Goal: Task Accomplishment & Management: Use online tool/utility

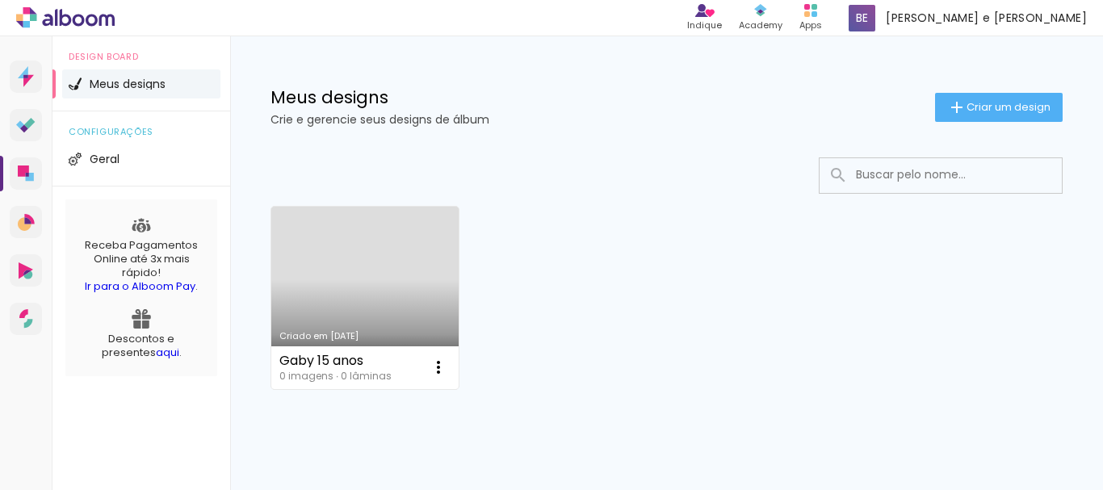
click at [374, 299] on link "Criado em [DATE]" at bounding box center [364, 298] width 187 height 183
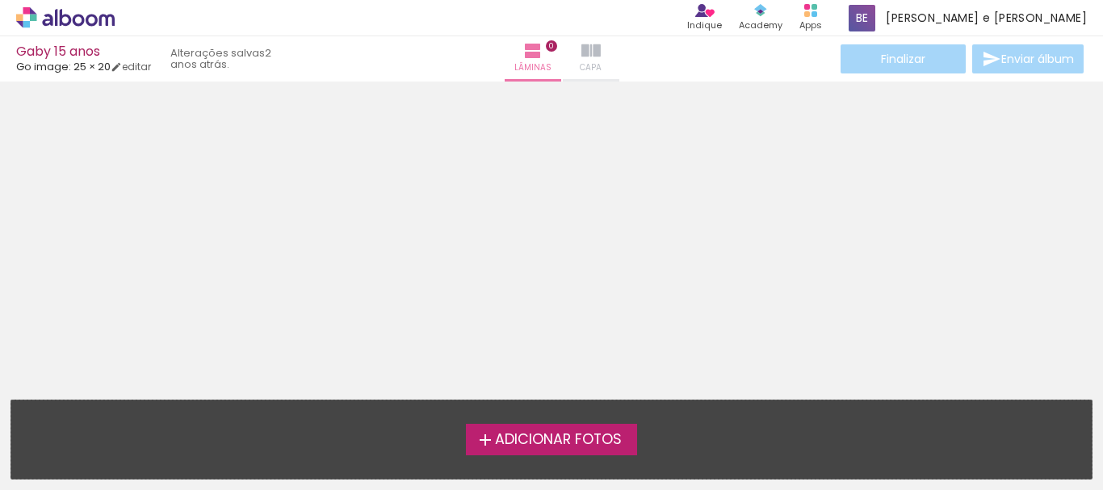
click at [581, 57] on iron-icon at bounding box center [590, 50] width 19 height 19
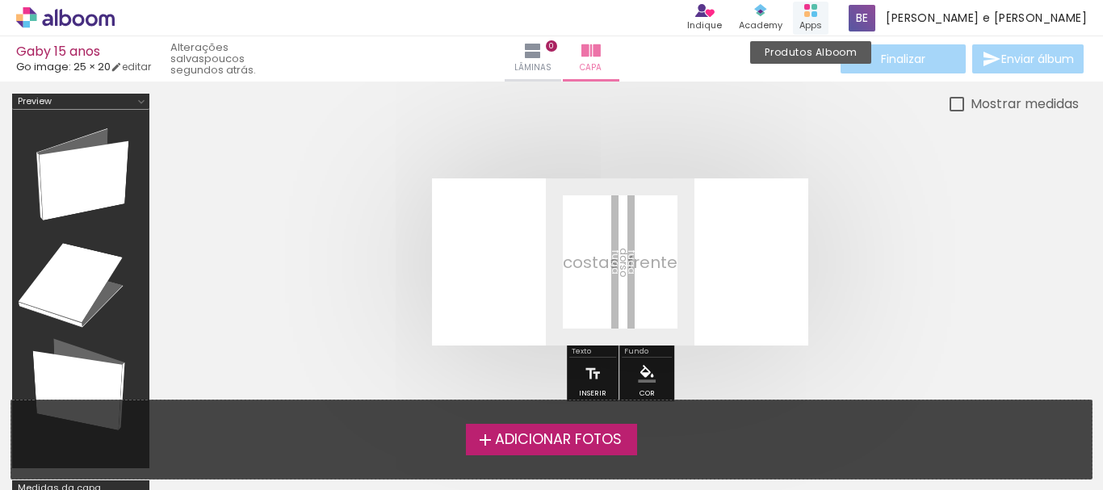
click at [817, 15] on icon at bounding box center [810, 10] width 13 height 13
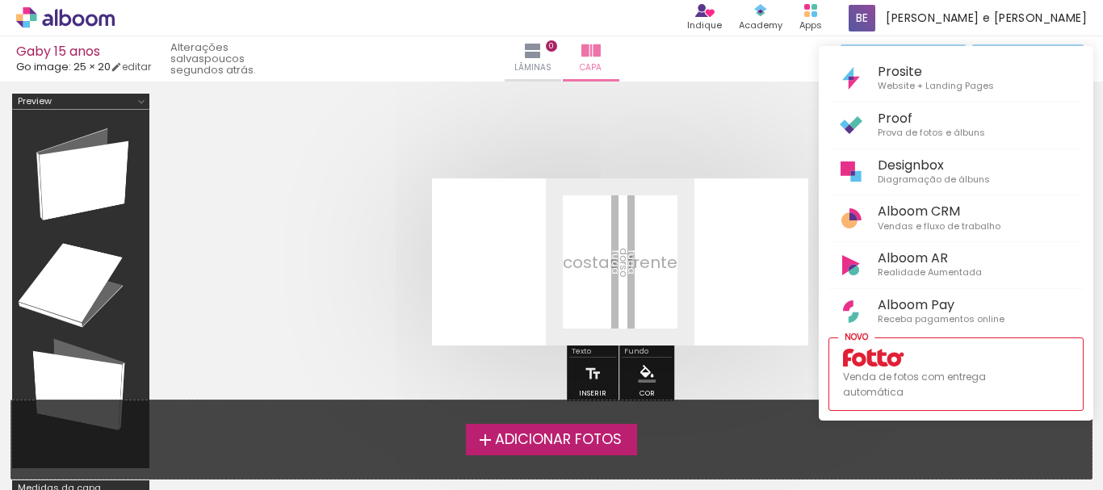
click at [921, 15] on div at bounding box center [551, 245] width 1103 height 490
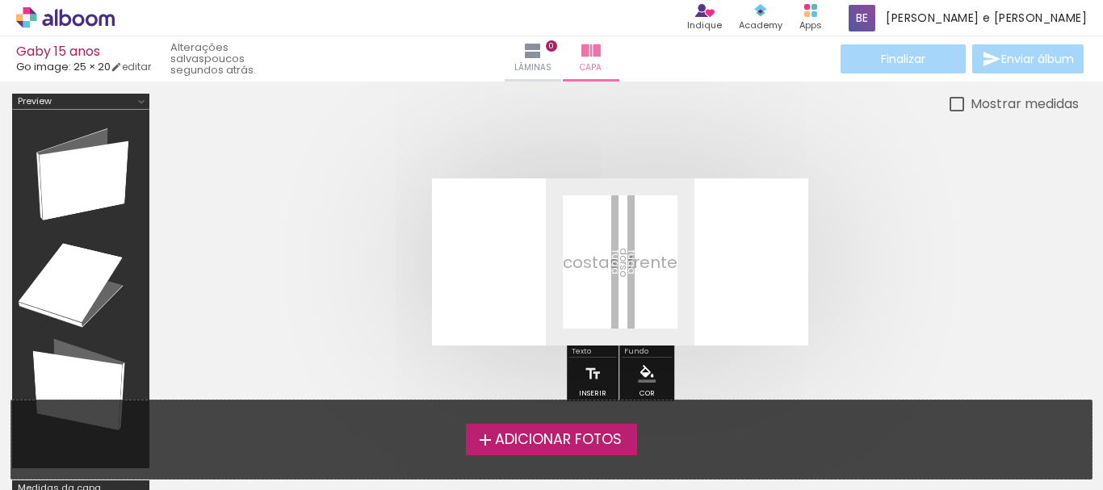
click at [829, 15] on div "Produtos Alboom Apps" at bounding box center [811, 18] width 36 height 33
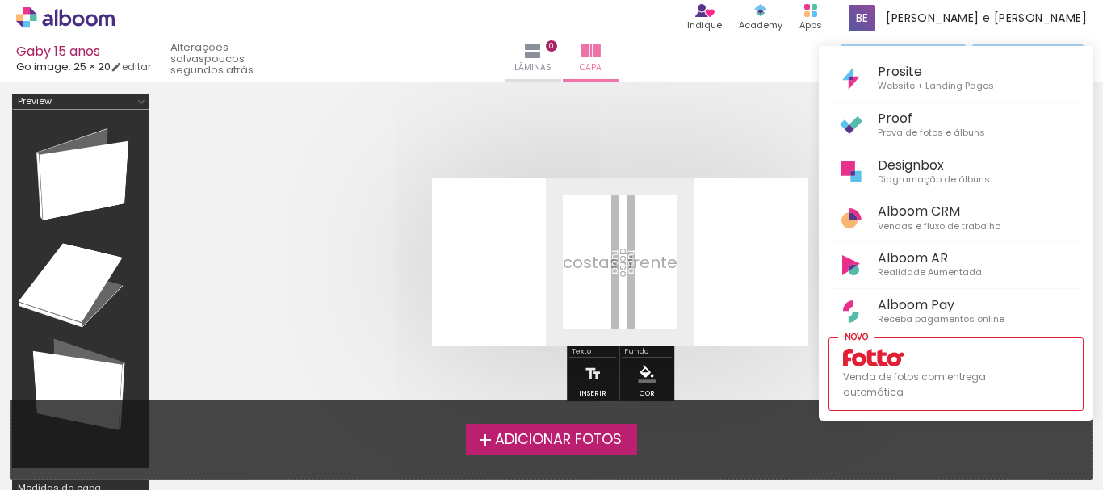
click at [874, 19] on div at bounding box center [551, 245] width 1103 height 490
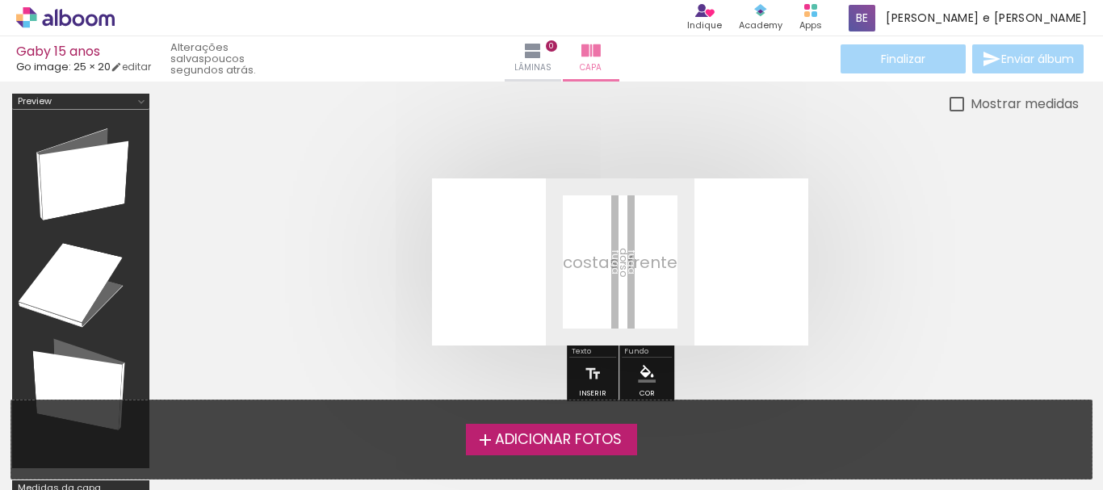
click at [783, 19] on div "Academy" at bounding box center [761, 26] width 44 height 14
